Goal: Task Accomplishment & Management: Manage account settings

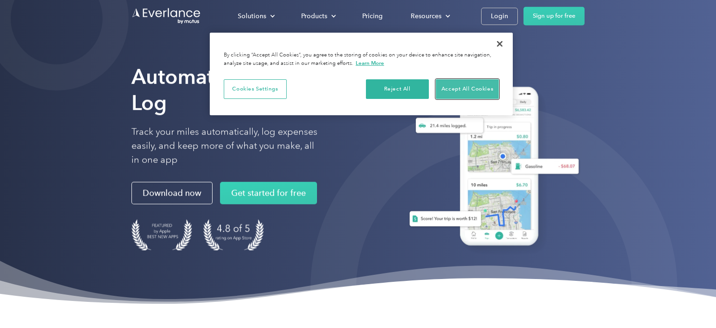
click at [458, 92] on button "Accept All Cookies" at bounding box center [467, 89] width 63 height 20
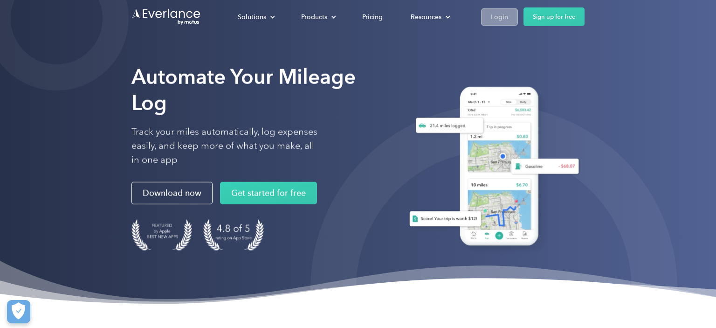
click at [498, 18] on div "Login" at bounding box center [499, 17] width 17 height 12
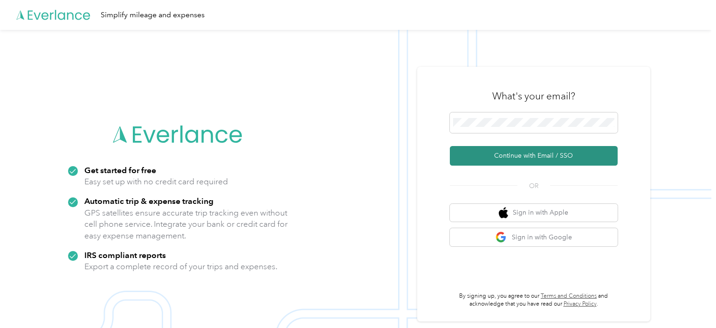
click at [515, 152] on button "Continue with Email / SSO" at bounding box center [534, 156] width 168 height 20
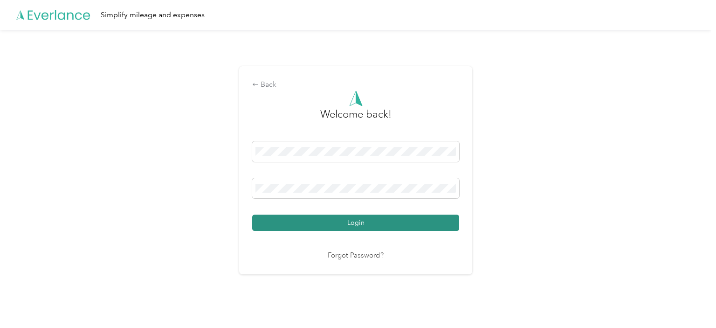
click at [352, 225] on button "Login" at bounding box center [355, 222] width 207 height 16
